Goal: Transaction & Acquisition: Purchase product/service

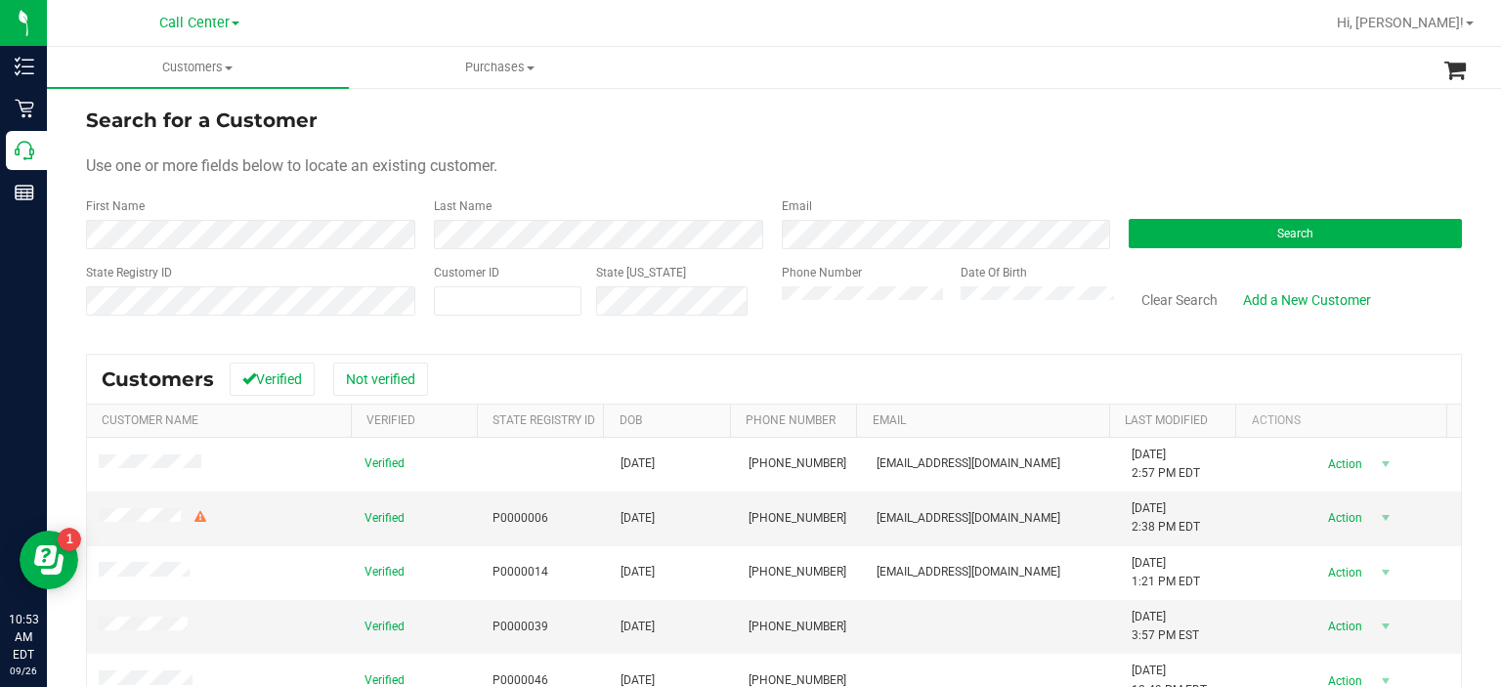
drag, startPoint x: 778, startPoint y: 280, endPoint x: 700, endPoint y: 356, distance: 109.2
click at [700, 356] on div "Customers Verified Not verified" at bounding box center [774, 379] width 1374 height 49
click at [856, 326] on div "Phone Number" at bounding box center [864, 298] width 165 height 69
click at [1198, 230] on button "Search" at bounding box center [1295, 233] width 333 height 29
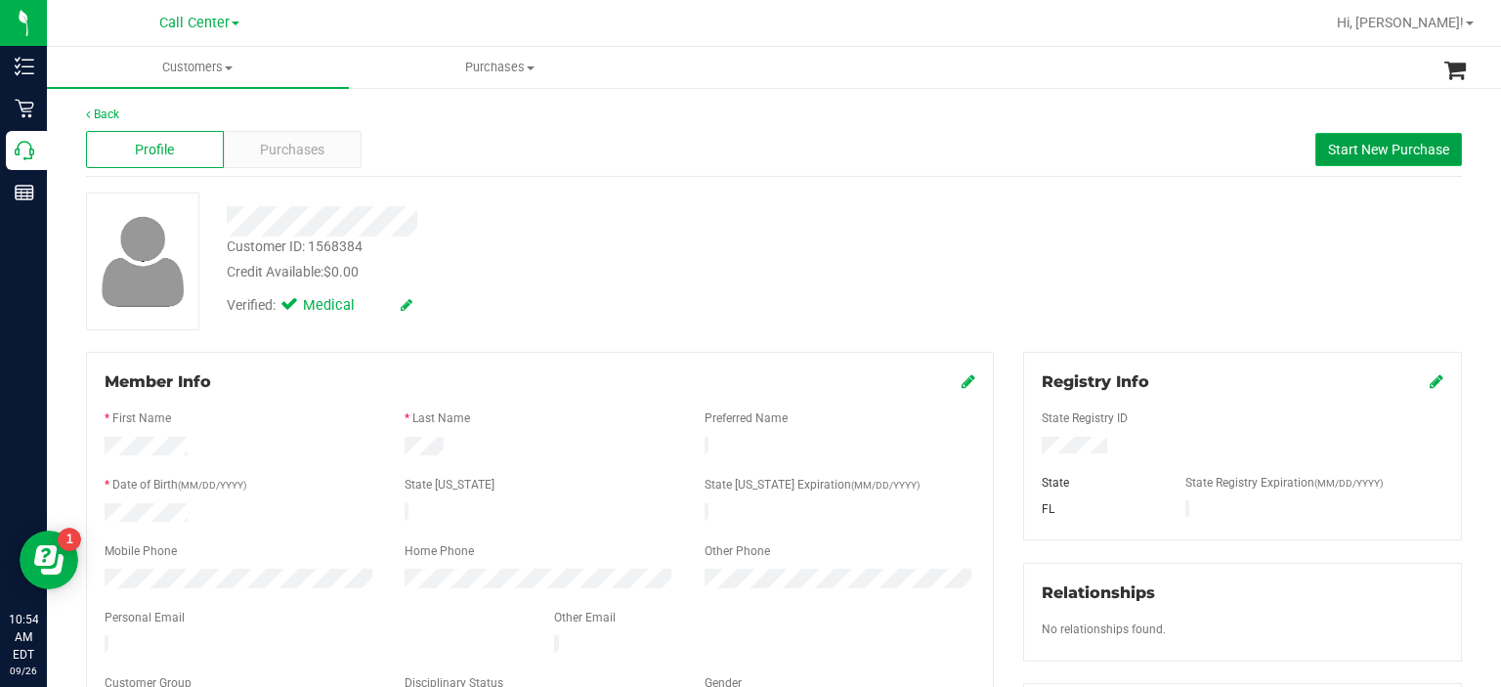
drag, startPoint x: 1340, startPoint y: 140, endPoint x: 1353, endPoint y: 140, distance: 12.7
click at [1353, 140] on button "Start New Purchase" at bounding box center [1389, 149] width 147 height 33
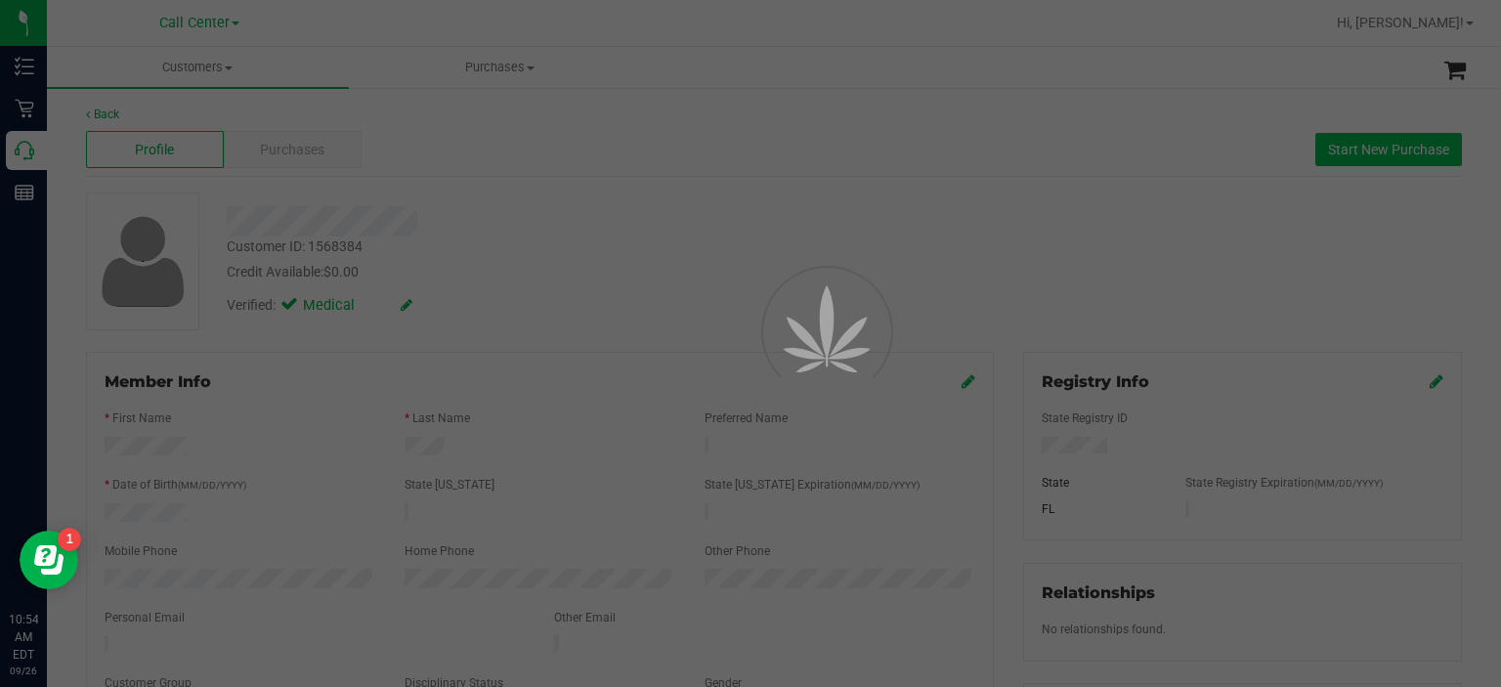
click at [1353, 140] on div at bounding box center [750, 343] width 1501 height 687
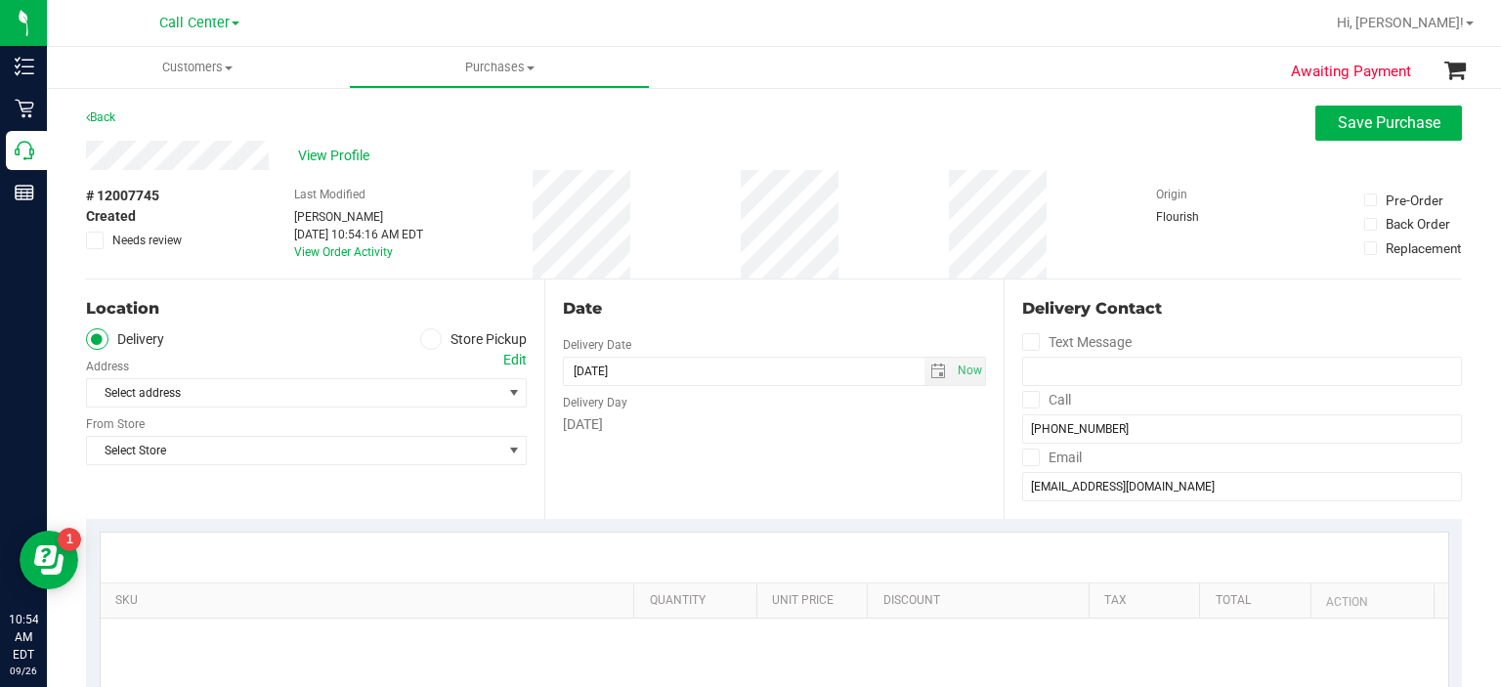
click at [414, 355] on div "Select address Select address" at bounding box center [306, 379] width 441 height 58
click at [425, 339] on icon at bounding box center [431, 339] width 12 height 0
click at [0, 0] on input "Store Pickup" at bounding box center [0, 0] width 0 height 0
click at [356, 390] on span "Select Store" at bounding box center [294, 392] width 414 height 27
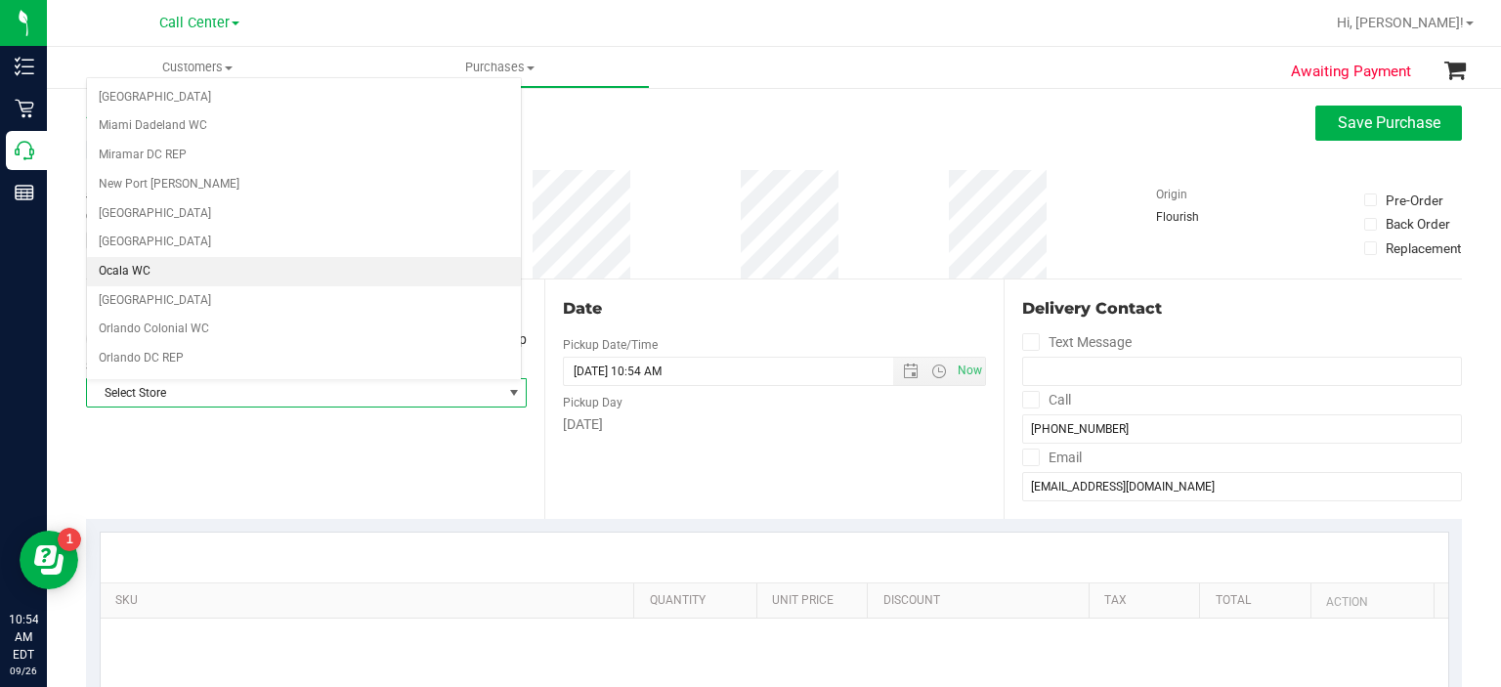
scroll to position [702, 0]
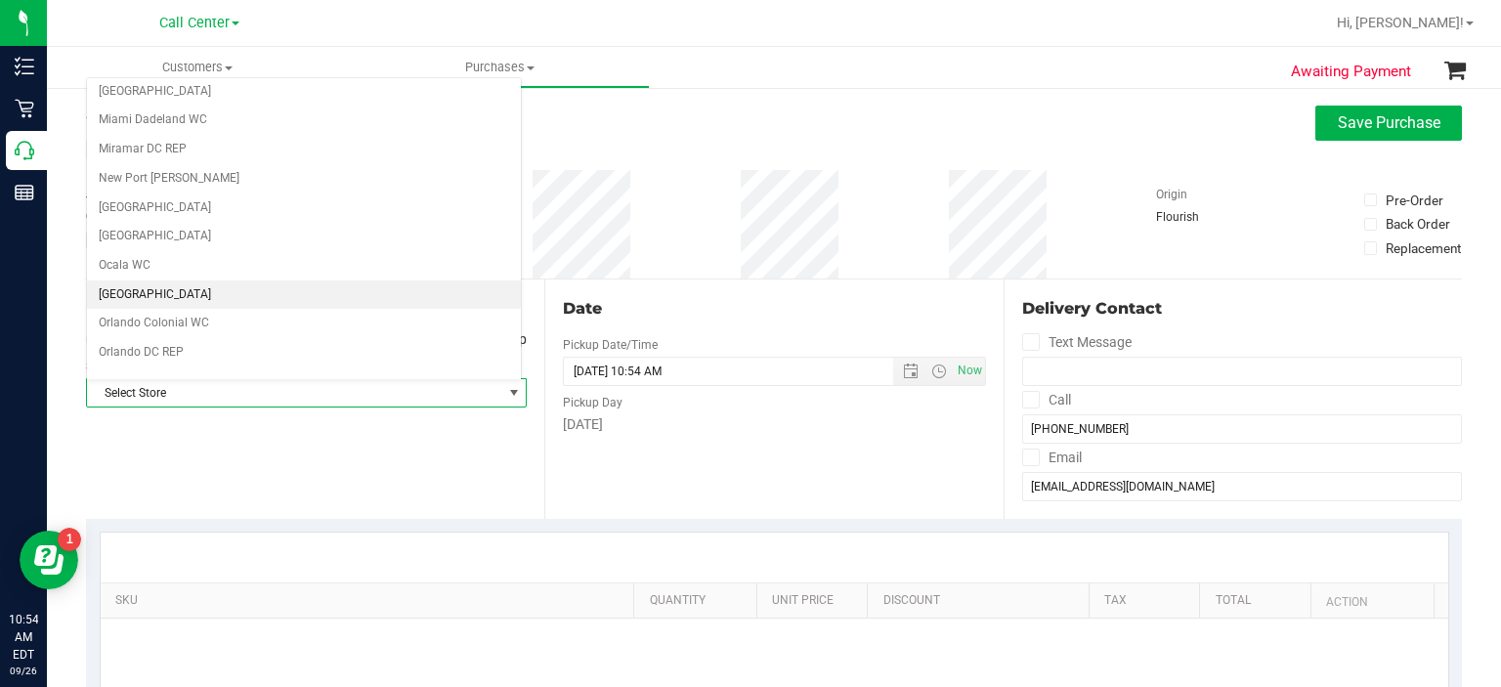
click at [353, 292] on li "[GEOGRAPHIC_DATA]" at bounding box center [304, 294] width 434 height 29
click at [353, 292] on ul "[PERSON_NAME][GEOGRAPHIC_DATA] [PERSON_NAME][GEOGRAPHIC_DATA] WC [GEOGRAPHIC_DA…" at bounding box center [304, 235] width 434 height 1713
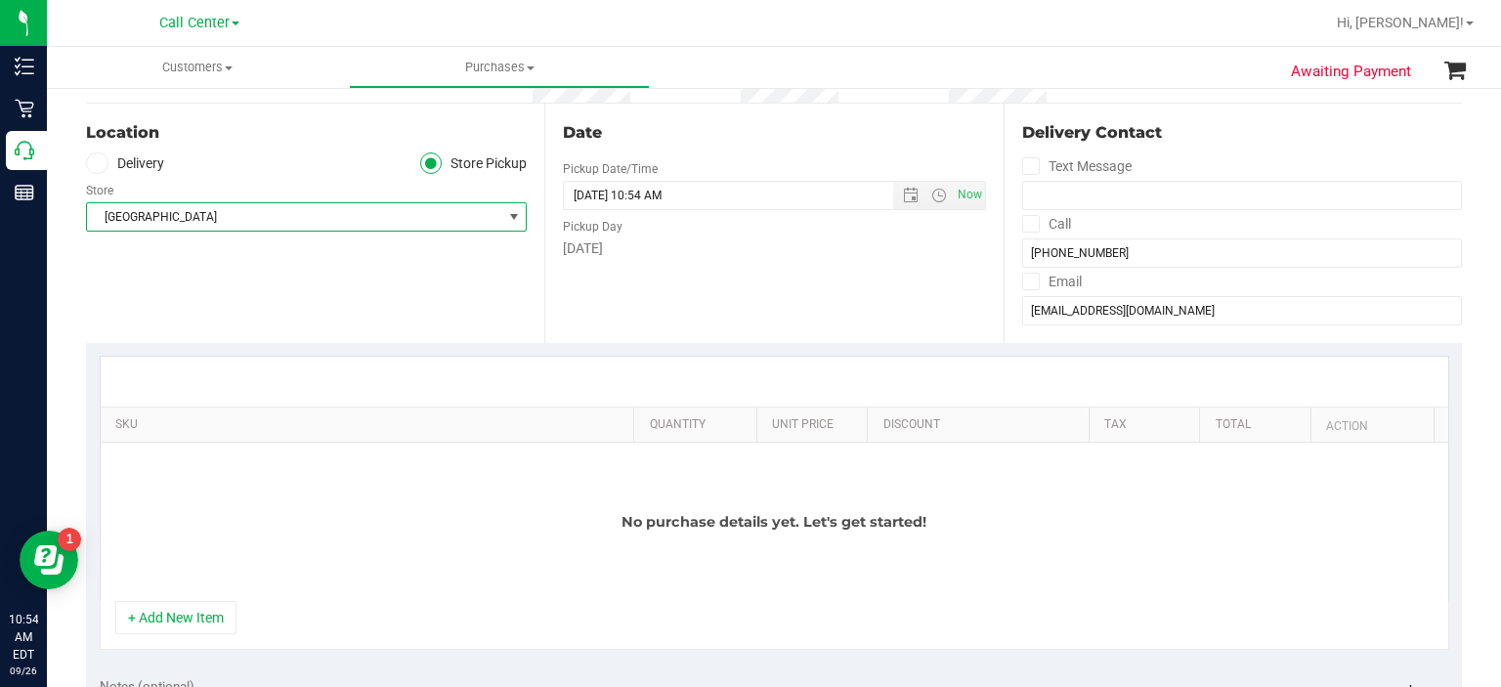
scroll to position [221, 0]
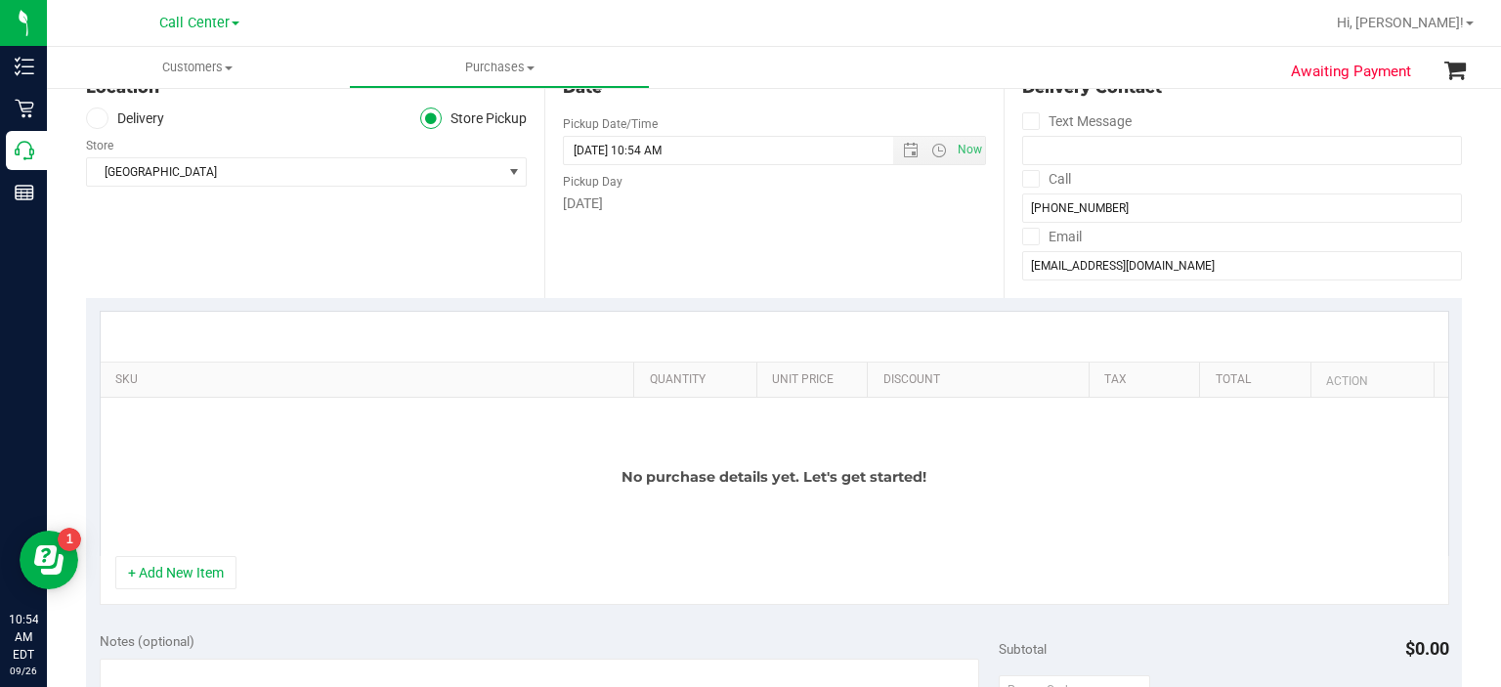
click at [188, 543] on div "No purchase details yet. Let's get started!" at bounding box center [775, 477] width 1348 height 158
click at [189, 558] on button "+ Add New Item" at bounding box center [175, 572] width 121 height 33
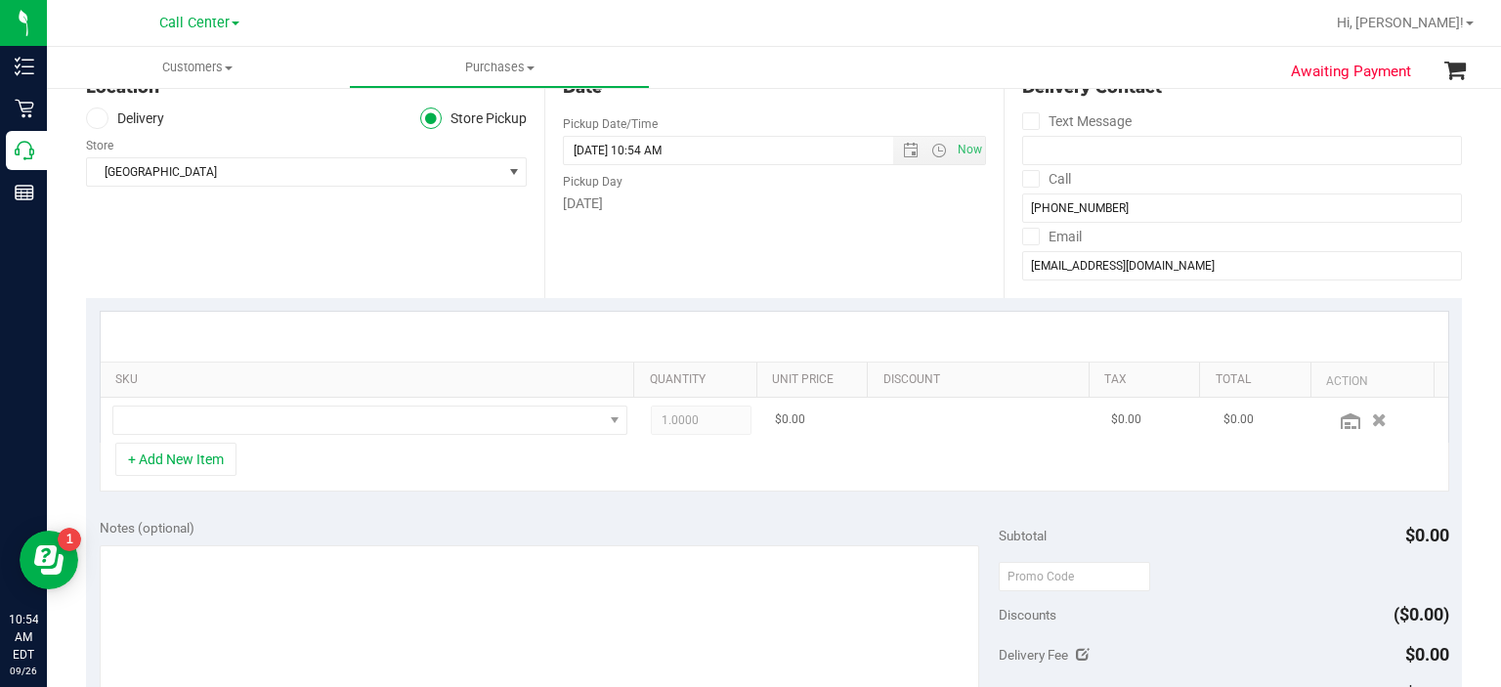
click at [415, 441] on td at bounding box center [370, 420] width 539 height 45
click at [423, 422] on span "NO DATA FOUND" at bounding box center [358, 420] width 490 height 27
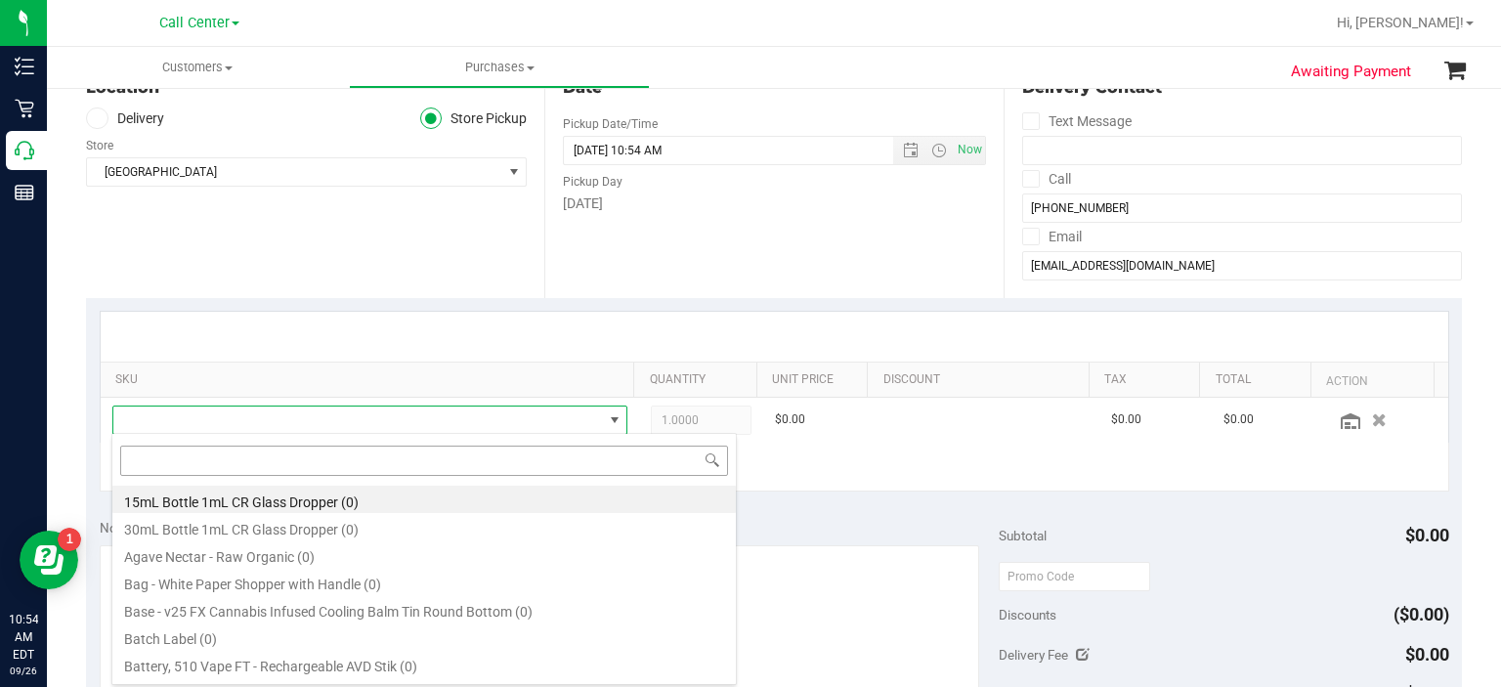
scroll to position [28, 497]
type input "double s"
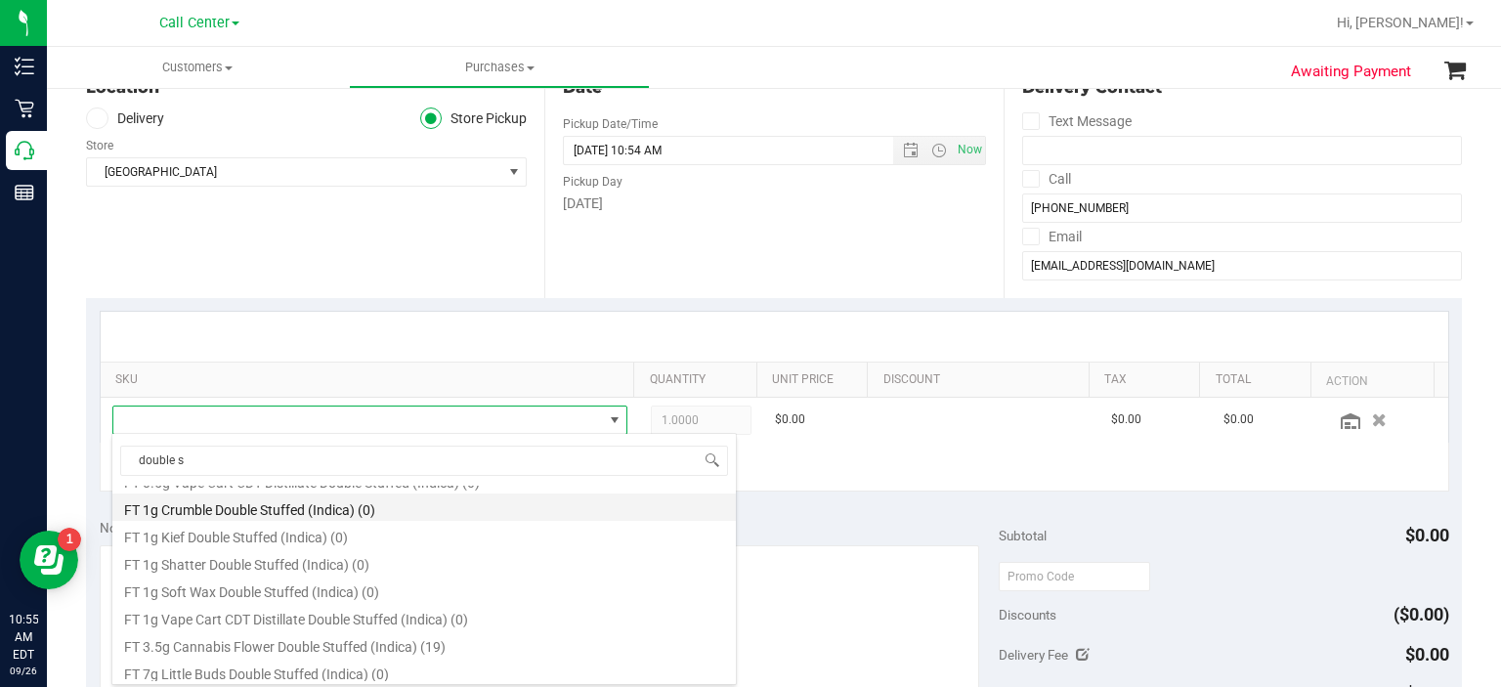
scroll to position [78, 0]
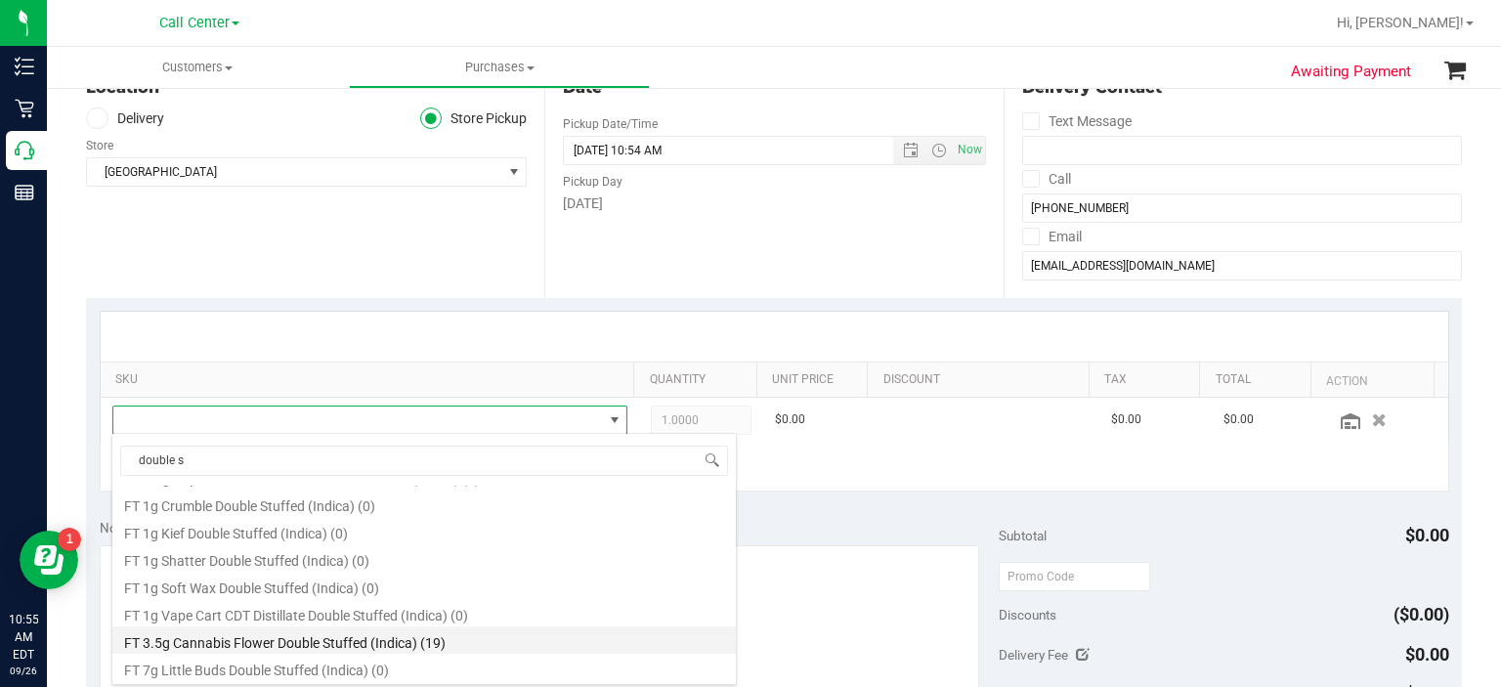
click at [479, 651] on li "FT 3.5g Cannabis Flower Double Stuffed (Indica) (19)" at bounding box center [424, 639] width 624 height 27
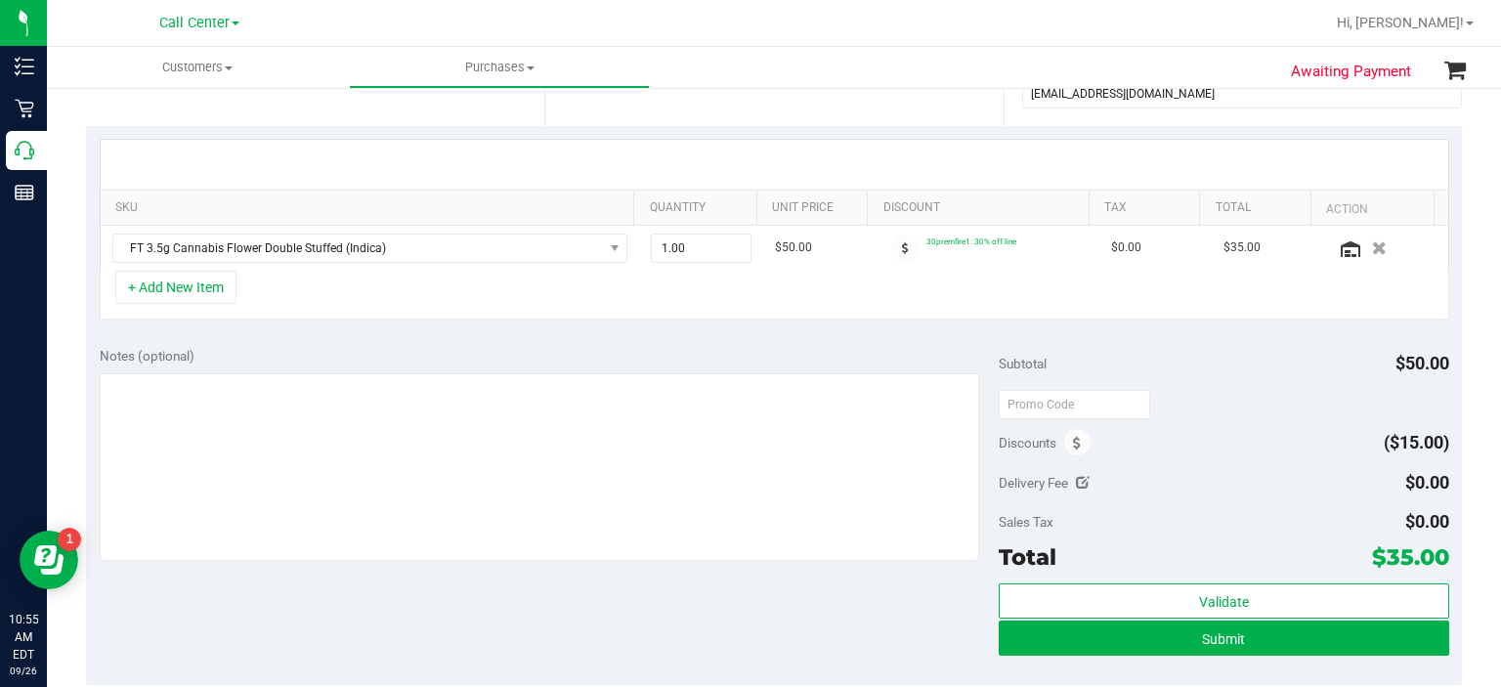
scroll to position [465, 0]
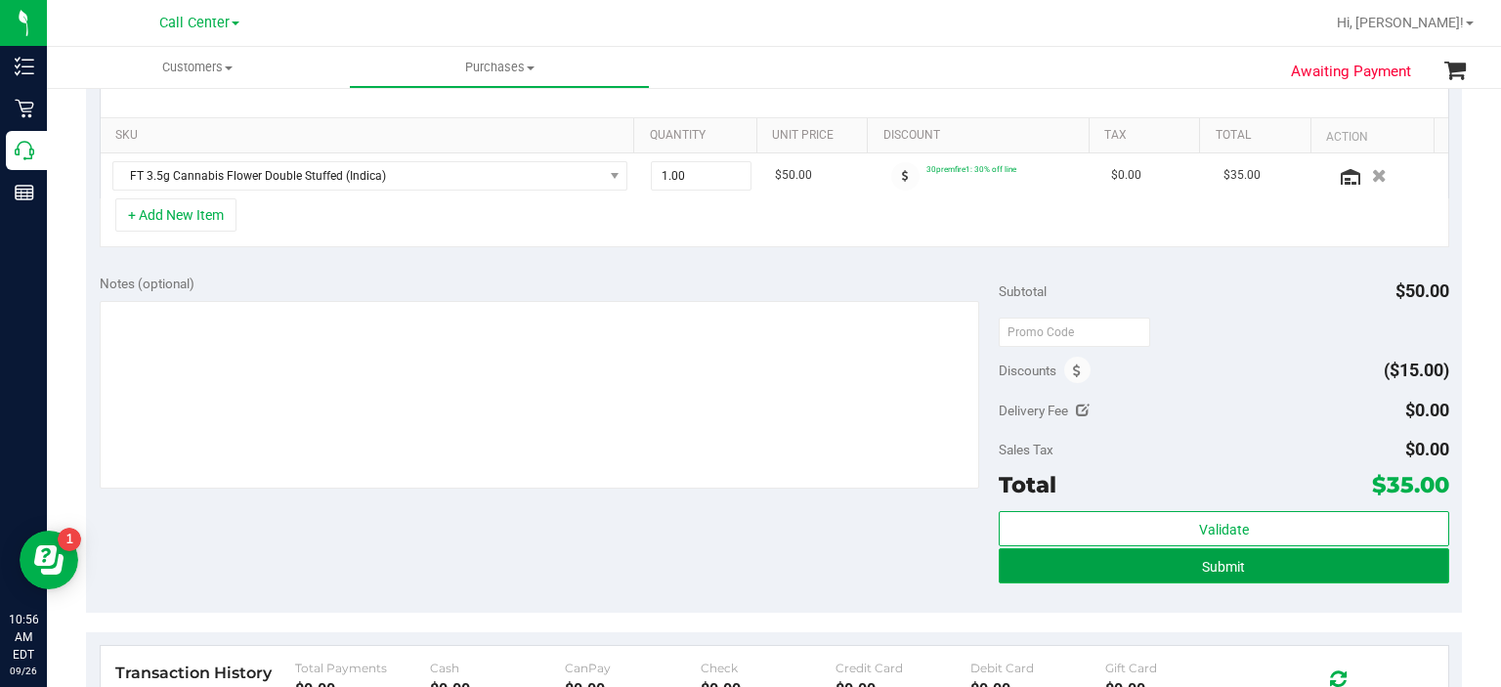
click at [1103, 567] on button "Submit" at bounding box center [1224, 565] width 450 height 35
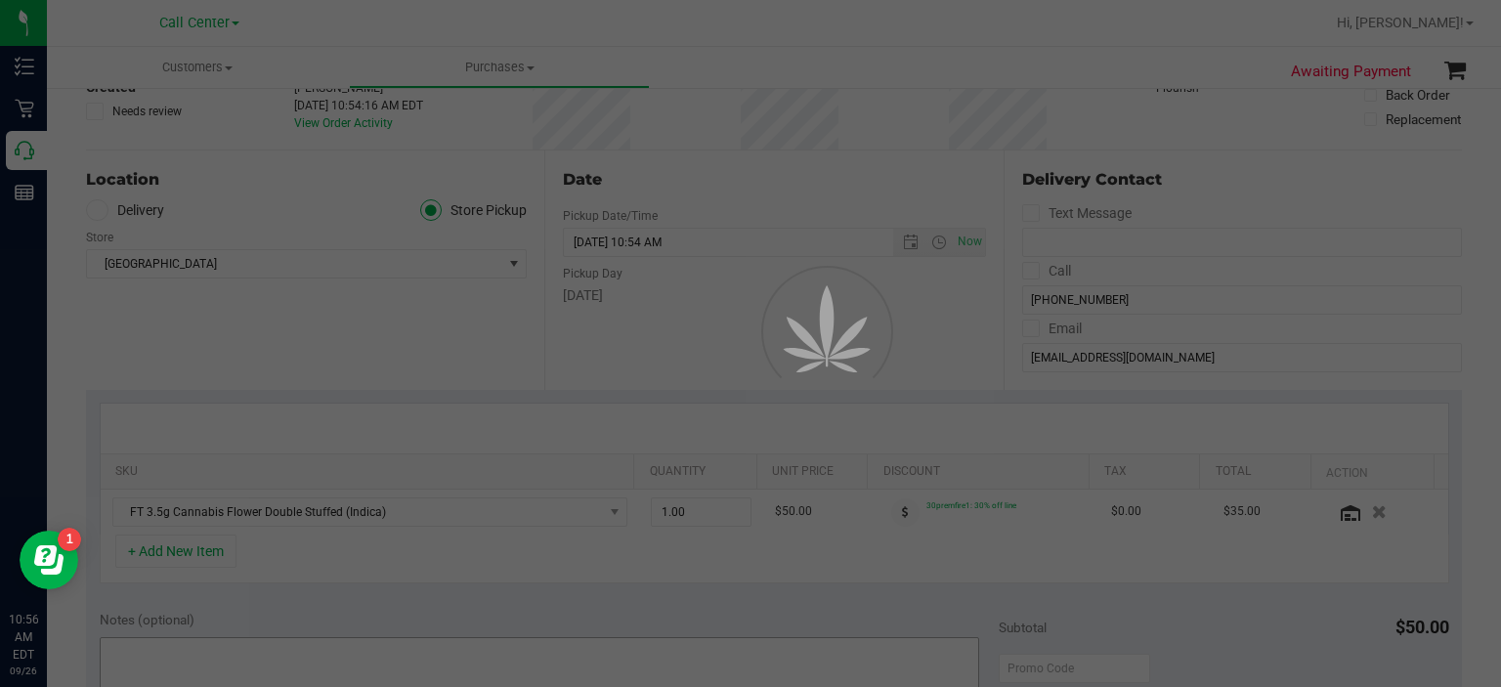
scroll to position [129, 0]
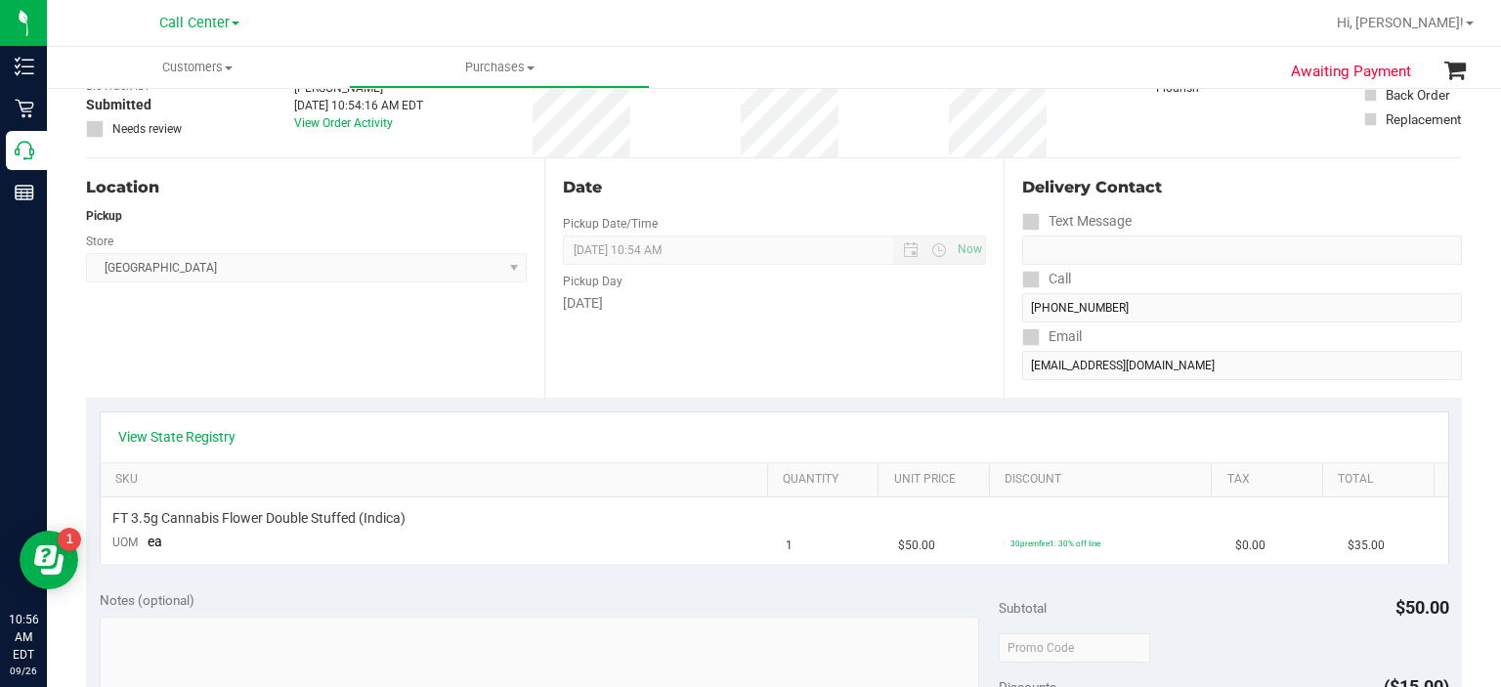
click at [209, 450] on div "View State Registry" at bounding box center [775, 437] width 1348 height 50
click at [218, 446] on div "View State Registry" at bounding box center [775, 437] width 1348 height 50
click at [203, 436] on link "View State Registry" at bounding box center [176, 437] width 117 height 20
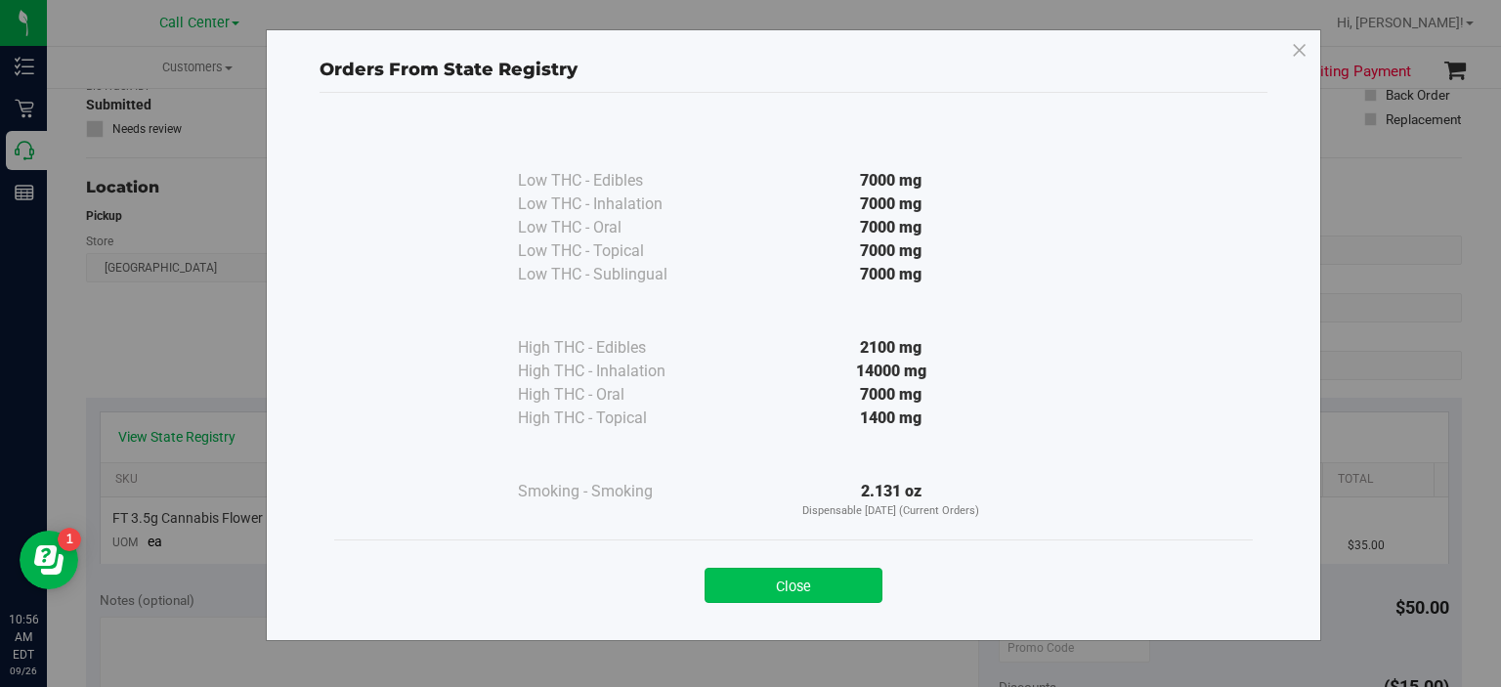
click at [713, 594] on button "Close" at bounding box center [794, 585] width 178 height 35
